Goal: Use online tool/utility: Utilize a website feature to perform a specific function

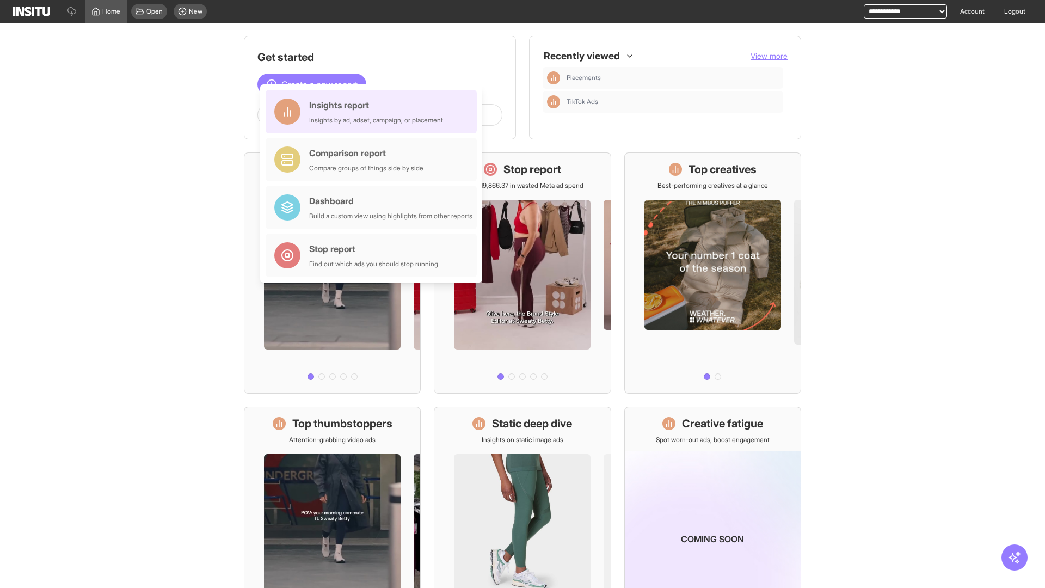
click at [374, 112] on div "Insights report Insights by ad, adset, campaign, or placement" at bounding box center [376, 112] width 134 height 26
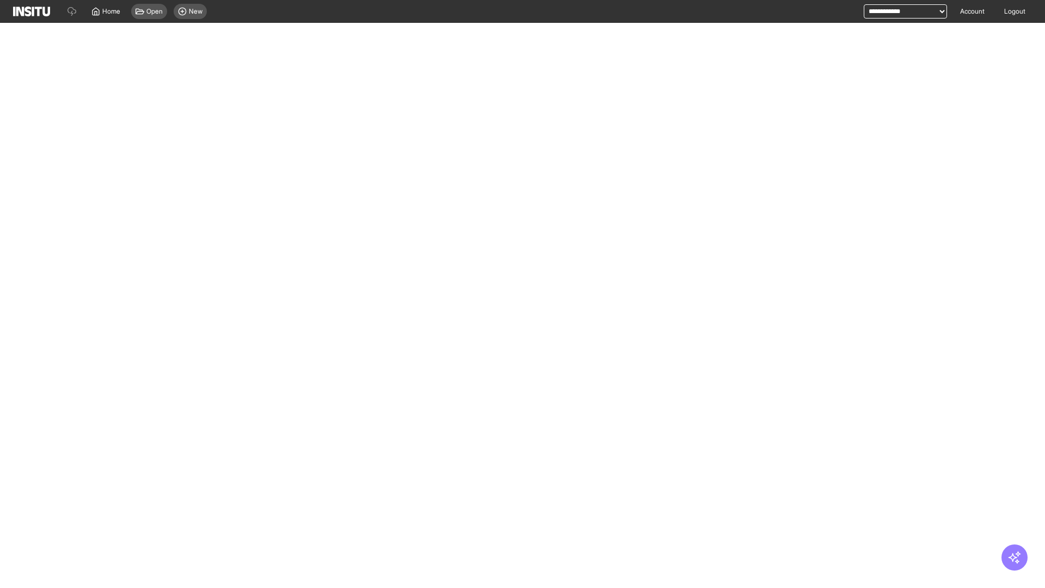
select select "**"
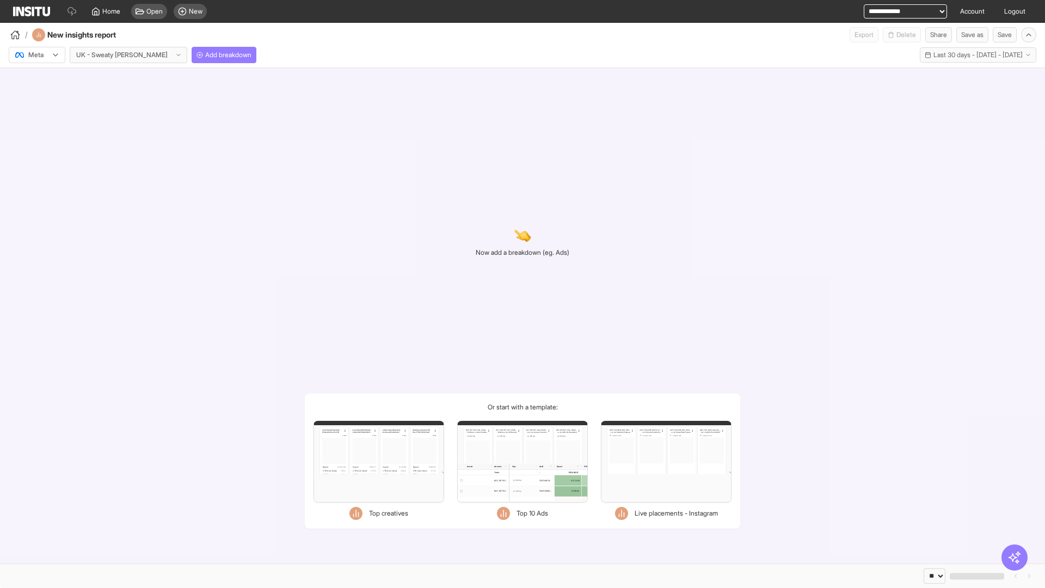
click at [37, 55] on div at bounding box center [29, 55] width 30 height 11
click at [36, 78] on span "Meta" at bounding box center [36, 78] width 15 height 10
click at [205, 55] on span "Add breakdown" at bounding box center [228, 55] width 46 height 9
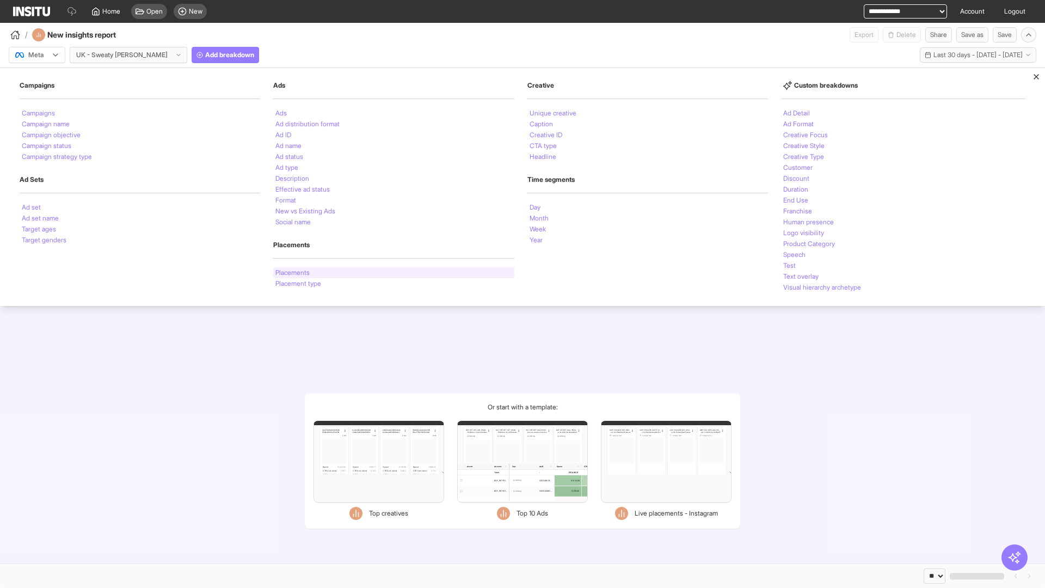
click at [292, 273] on li "Placements" at bounding box center [292, 272] width 34 height 7
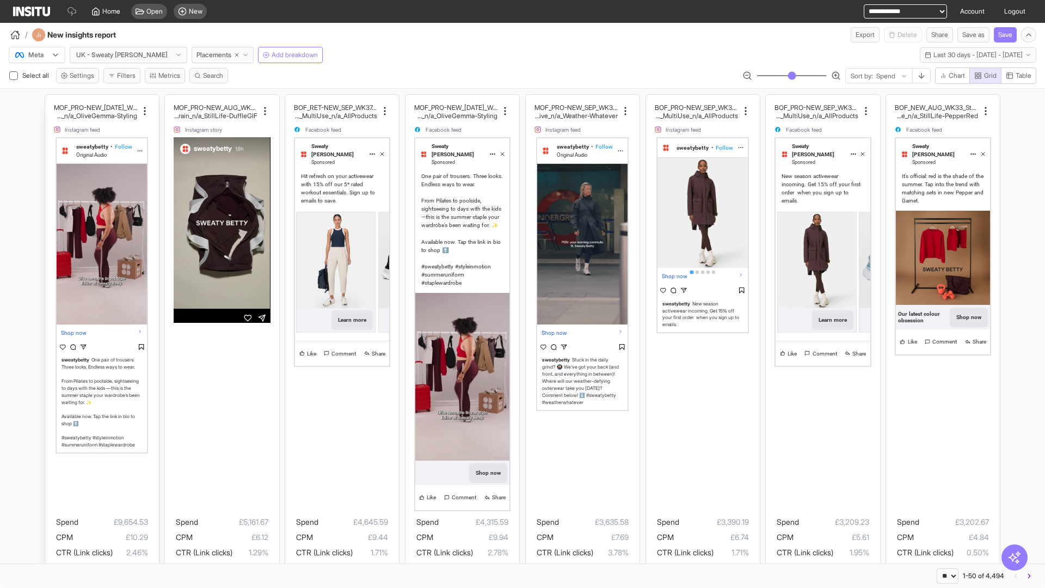
click at [50, 100] on div "MOF_PRO-NEW_[DATE]_WK31_Video_20sUnder_FullPrice_Mult iCat_Explorer_GangGang_Li…" at bounding box center [102, 358] width 114 height 527
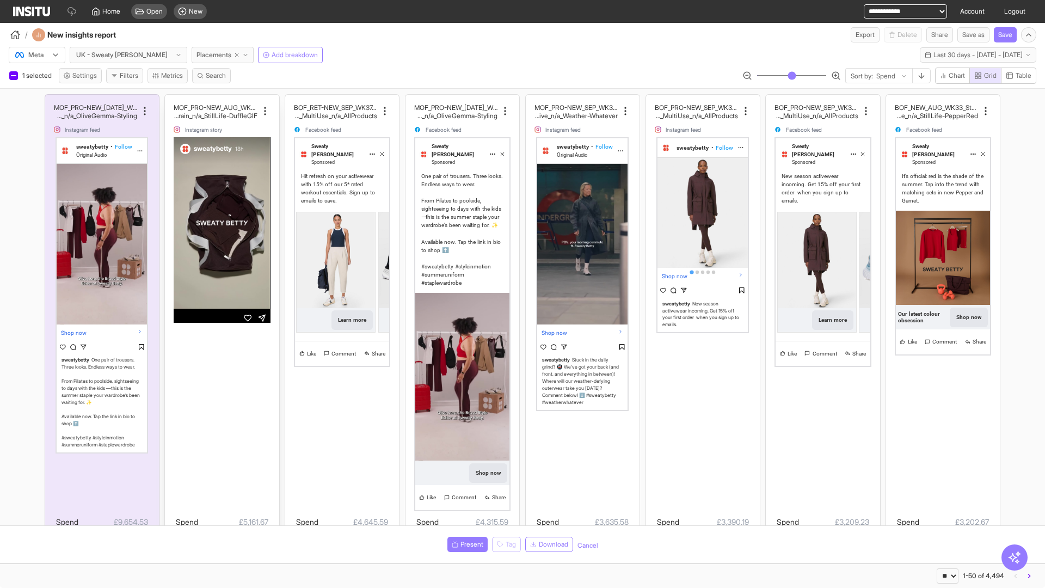
click at [170, 100] on div "MOF_PRO-NEW_AUG_WK33_Video_10sUnder_FullPrice_MultiC at_MultiFran_Secondary_Tra…" at bounding box center [222, 358] width 114 height 527
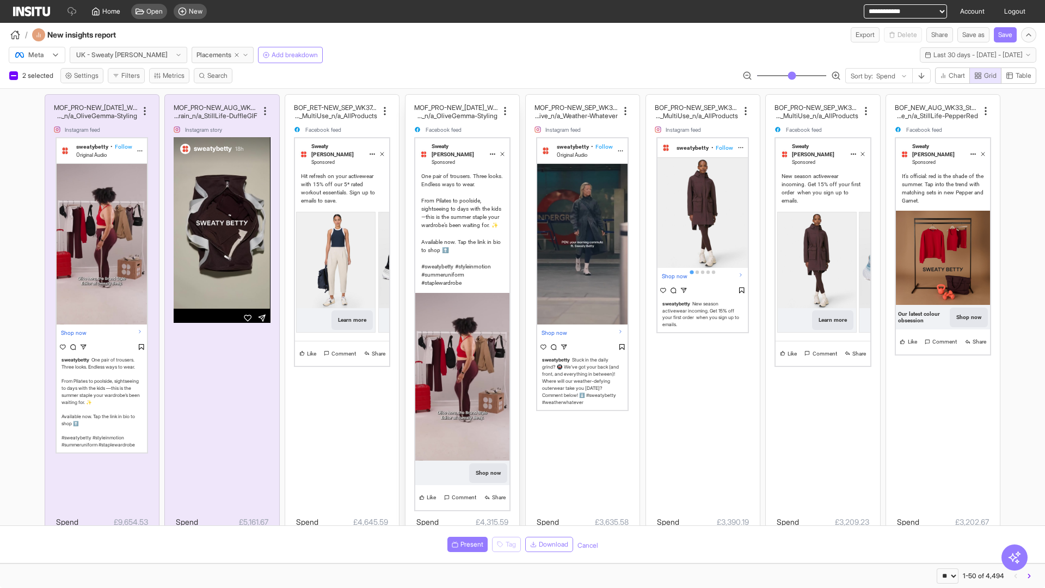
click at [411, 100] on div "MOF_PRO-NEW_[DATE]_WK31_Video_20sUnder_FullPrice_Mult iCat_Explorer_GangGang_Li…" at bounding box center [462, 358] width 114 height 527
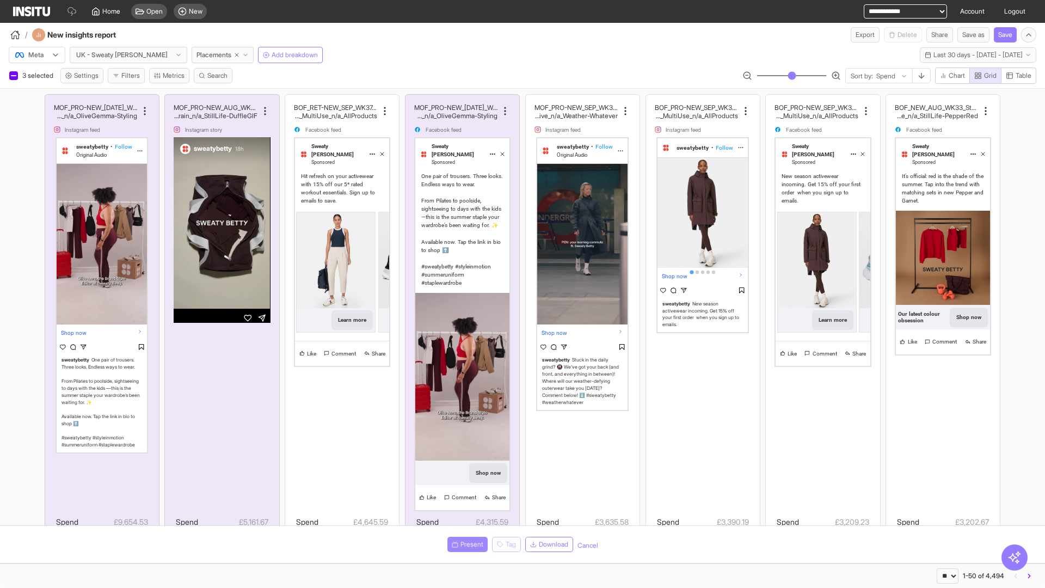
click at [465, 544] on span "Present" at bounding box center [471, 544] width 23 height 9
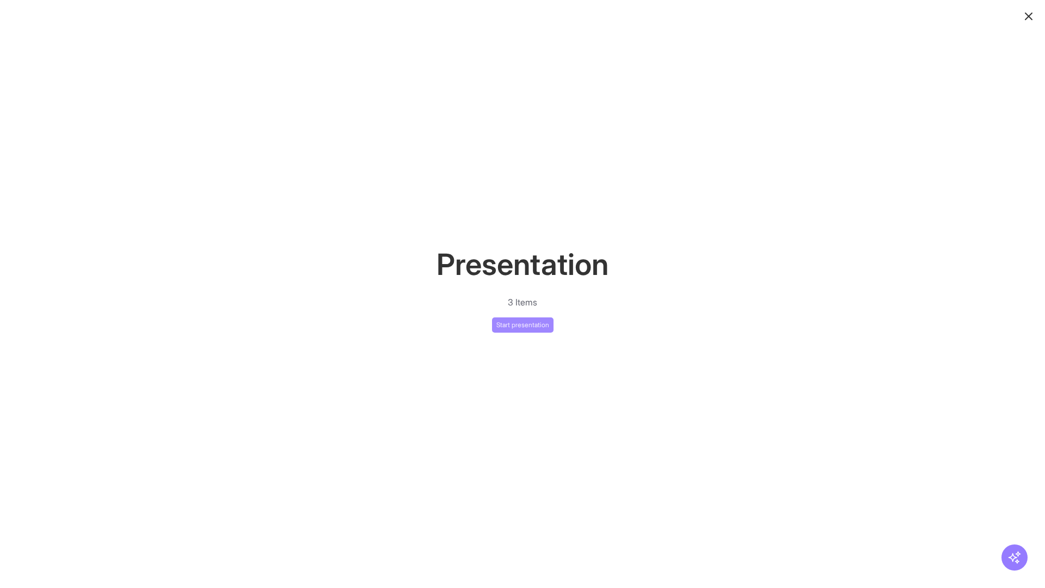
click at [522, 324] on button "Start presentation" at bounding box center [522, 324] width 61 height 15
